Goal: Browse casually: Explore the website without a specific task or goal

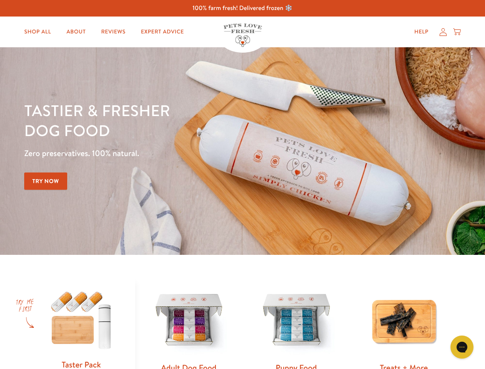
click at [242, 184] on div "Tastier & fresher dog food Zero preservatives. 100% natural. Try Now" at bounding box center [169, 150] width 291 height 101
click at [462, 347] on icon "Gorgias live chat" at bounding box center [461, 346] width 7 height 7
